Goal: Find specific page/section: Find specific page/section

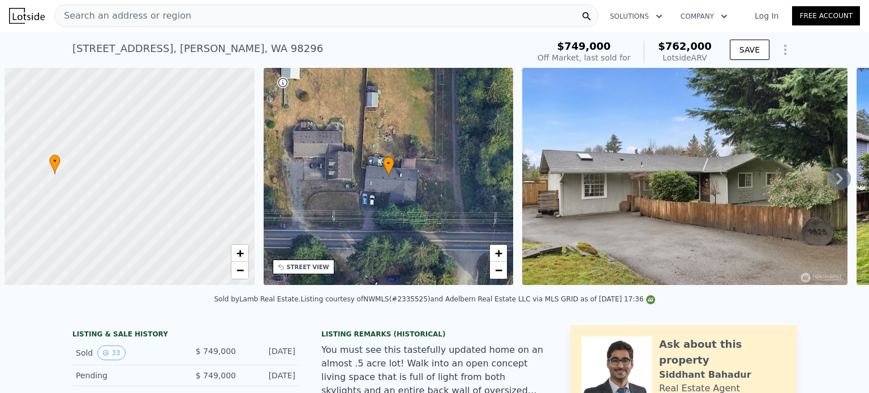
scroll to position [0, 5]
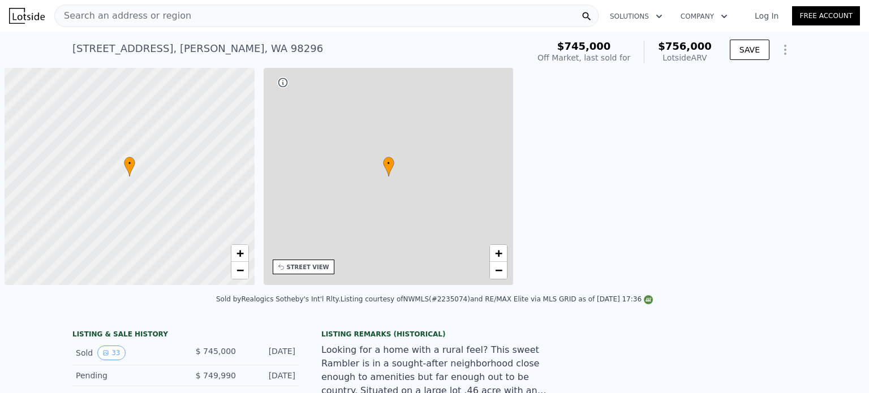
click at [498, 22] on div "Search an address or region" at bounding box center [326, 16] width 544 height 23
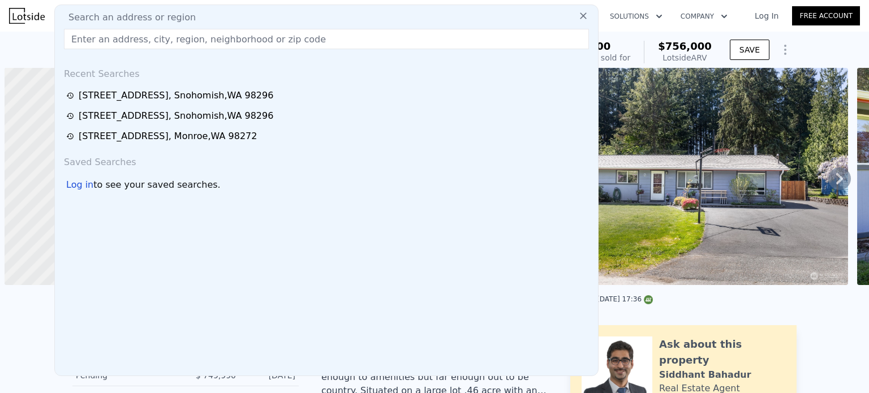
scroll to position [0, 5]
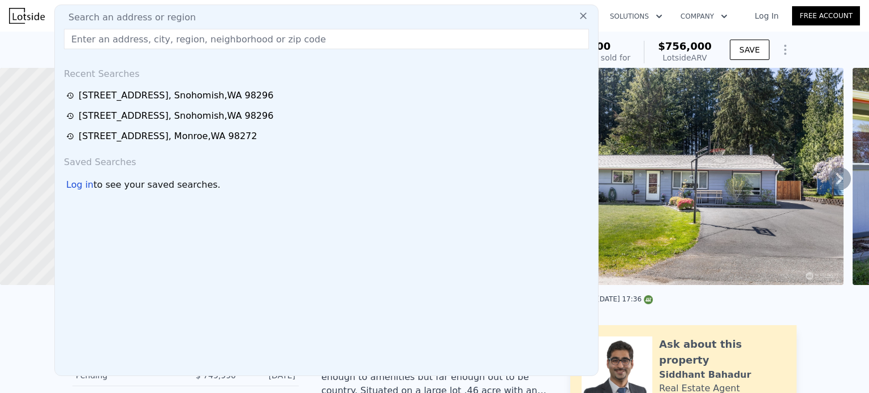
click at [179, 36] on input "text" at bounding box center [326, 39] width 525 height 20
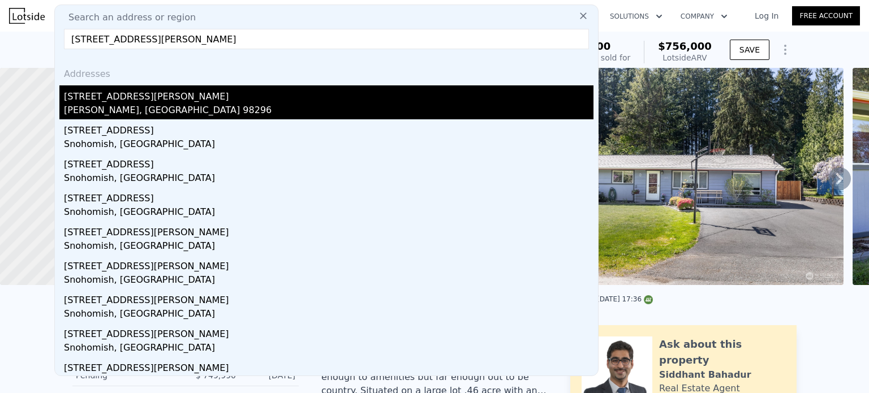
type input "[STREET_ADDRESS][PERSON_NAME]"
click at [111, 96] on div "[STREET_ADDRESS][PERSON_NAME]" at bounding box center [329, 94] width 530 height 18
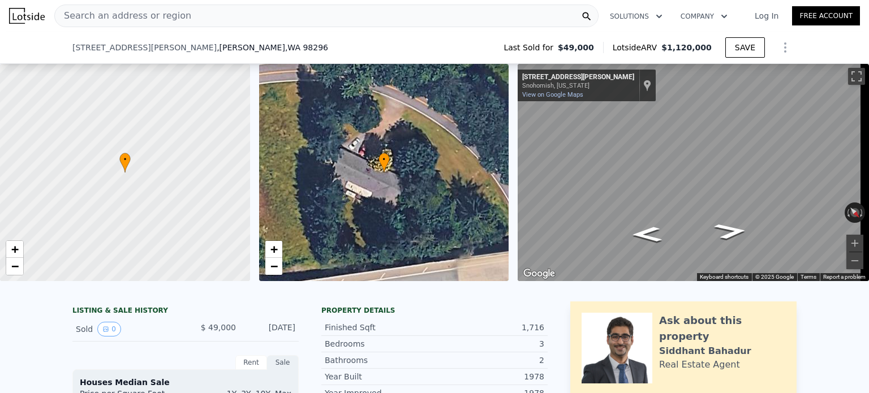
scroll to position [451, 0]
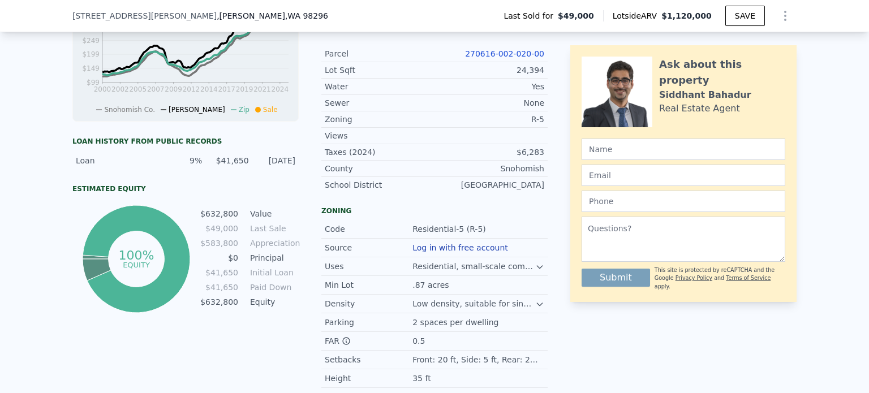
click at [504, 58] on link "270616-002-020-00" at bounding box center [504, 53] width 79 height 9
